Goal: Register for event/course

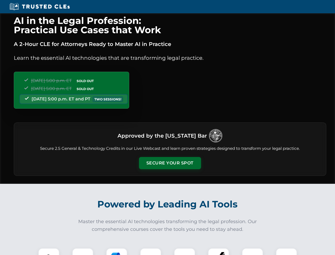
click at [170, 163] on button "Secure Your Spot" at bounding box center [170, 163] width 62 height 12
click at [49, 251] on img at bounding box center [48, 258] width 15 height 15
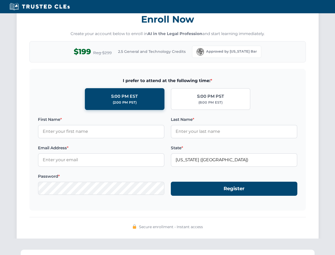
scroll to position [521, 0]
